Goal: Information Seeking & Learning: Learn about a topic

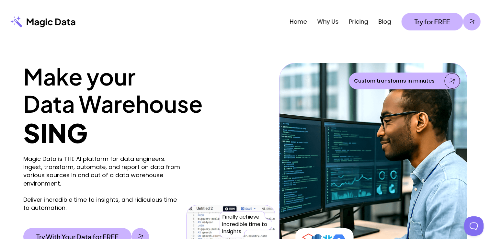
click at [10, 184] on div "Make your Data Warehouse SING Magic Data is THE AI platform for data engineers.…" at bounding box center [245, 166] width 490 height 246
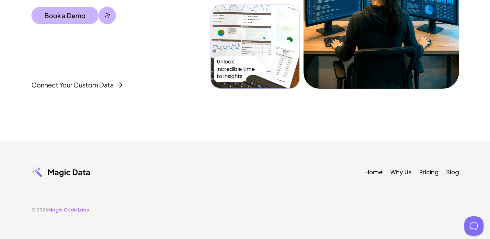
scroll to position [2232, 0]
click at [458, 103] on div "Join A Thriving Community of 10X Data Engineers Data Engineers and Data Analyst…" at bounding box center [245, -1] width 490 height 281
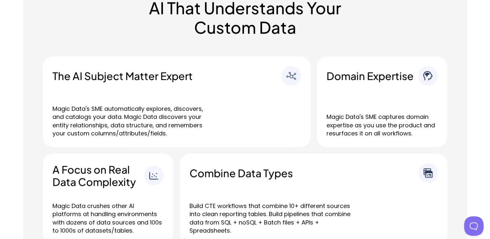
scroll to position [0, 0]
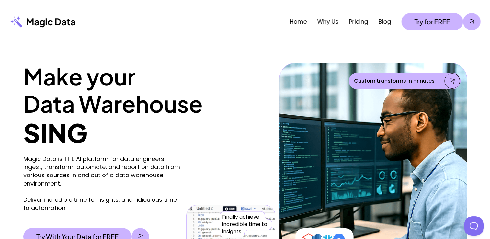
click at [330, 23] on link "Why Us" at bounding box center [327, 21] width 21 height 8
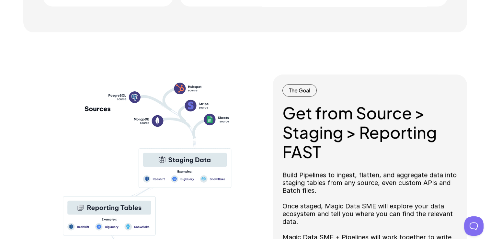
scroll to position [597, 0]
click at [334, 137] on h2 "Get from Source > Staging > Reporting FAST" at bounding box center [369, 132] width 175 height 58
click at [308, 93] on p "The Goal" at bounding box center [299, 90] width 21 height 7
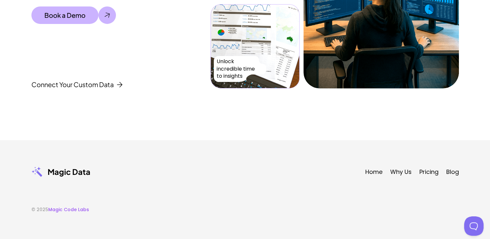
scroll to position [1675, 0]
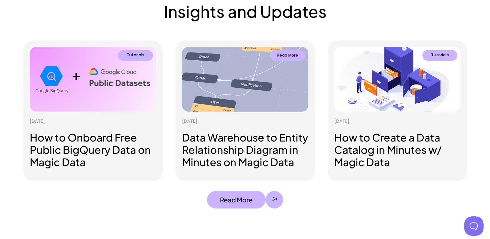
click at [266, 96] on img at bounding box center [244, 80] width 131 height 67
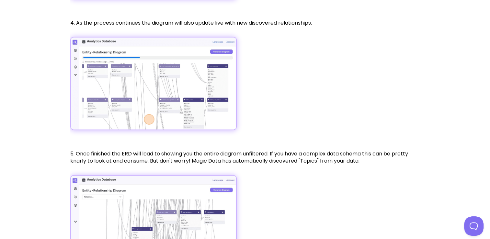
scroll to position [1618, 0]
